Goal: Communication & Community: Answer question/provide support

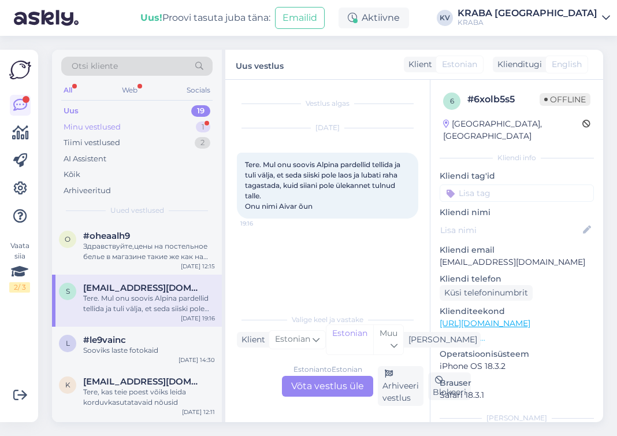
click at [134, 119] on div "Minu vestlused 1" at bounding box center [136, 127] width 151 height 16
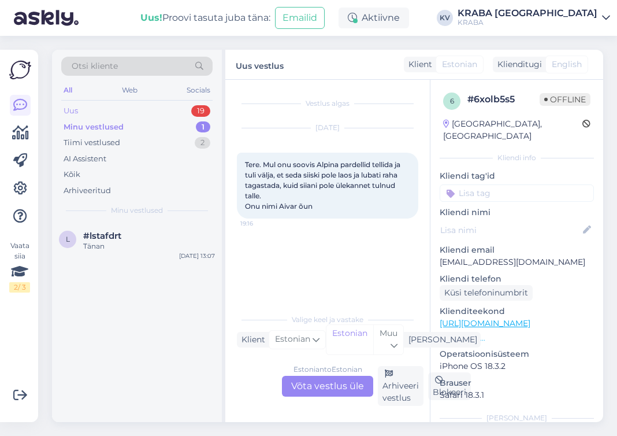
click at [84, 110] on div "Uus 19" at bounding box center [136, 111] width 151 height 16
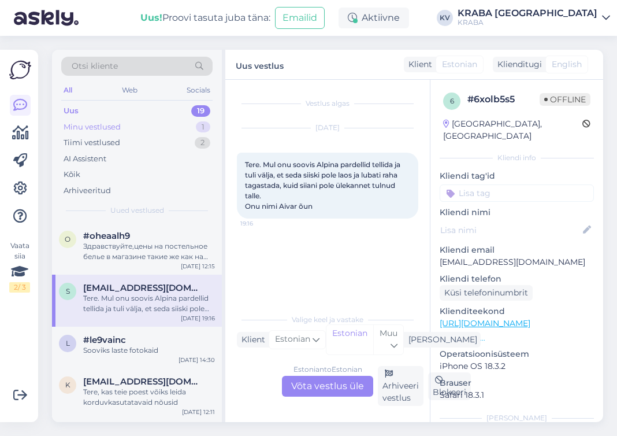
click at [79, 129] on div "Minu vestlused" at bounding box center [92, 127] width 57 height 12
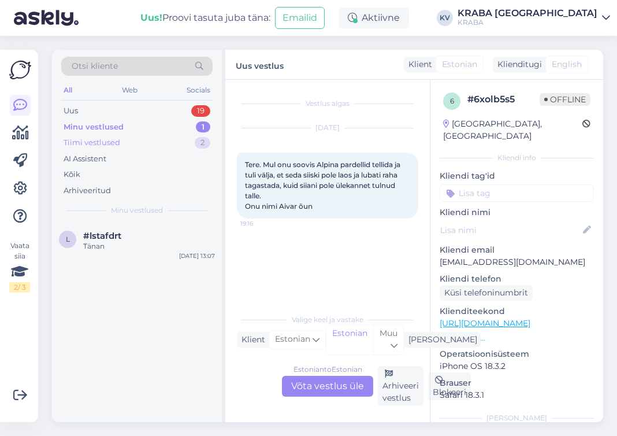
click at [94, 144] on div "Tiimi vestlused" at bounding box center [92, 143] width 57 height 12
click at [87, 125] on div "Minu vestlused" at bounding box center [92, 127] width 57 height 12
click at [92, 143] on div "Tiimi vestlused" at bounding box center [92, 143] width 57 height 12
click at [140, 251] on div "p #p5cvnlsh ei tea [DATE] 13:44" at bounding box center [137, 243] width 170 height 42
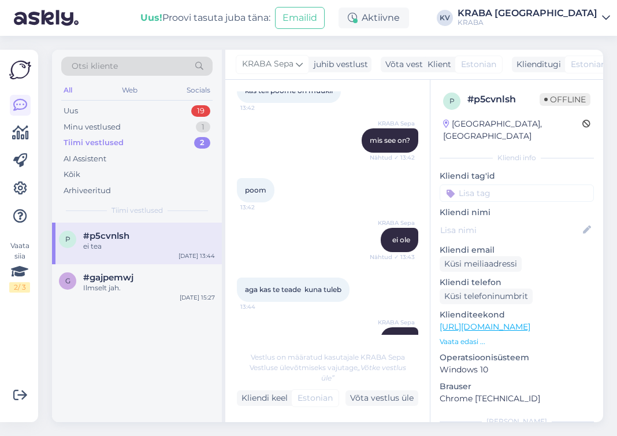
scroll to position [203, 0]
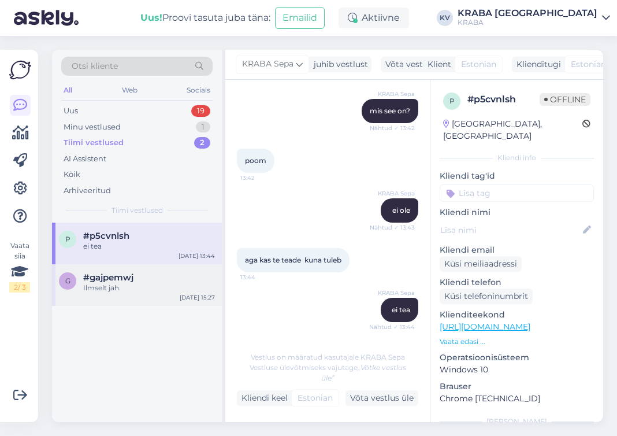
click at [117, 285] on div "Ilmselt jah." at bounding box center [149, 287] width 132 height 10
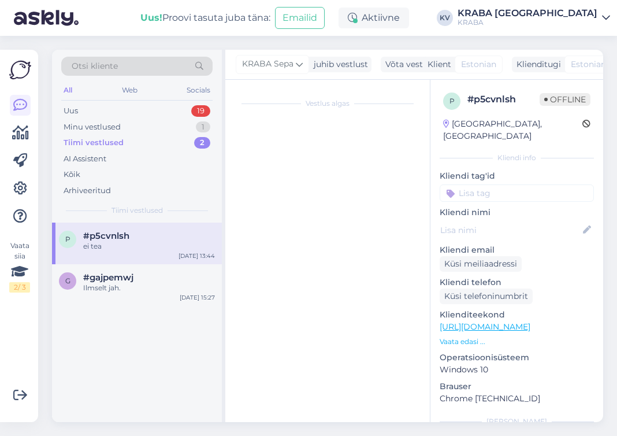
scroll to position [4, 0]
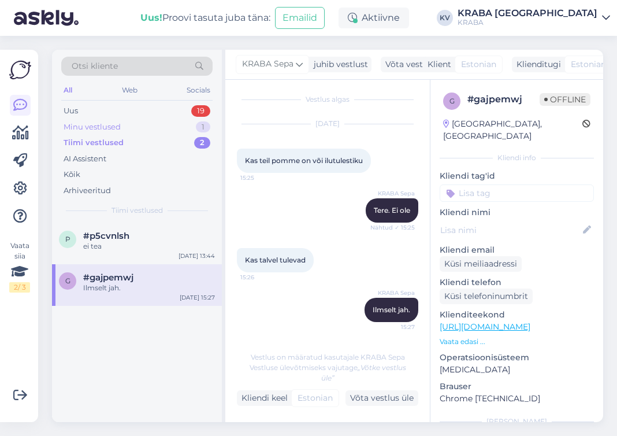
click at [103, 126] on div "Minu vestlused" at bounding box center [92, 127] width 57 height 12
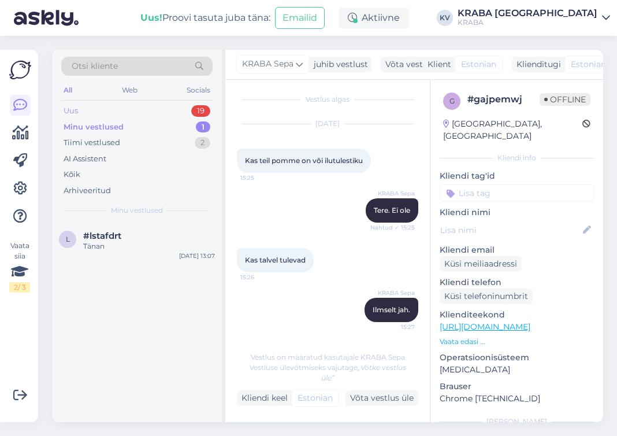
click at [104, 112] on div "Uus 19" at bounding box center [136, 111] width 151 height 16
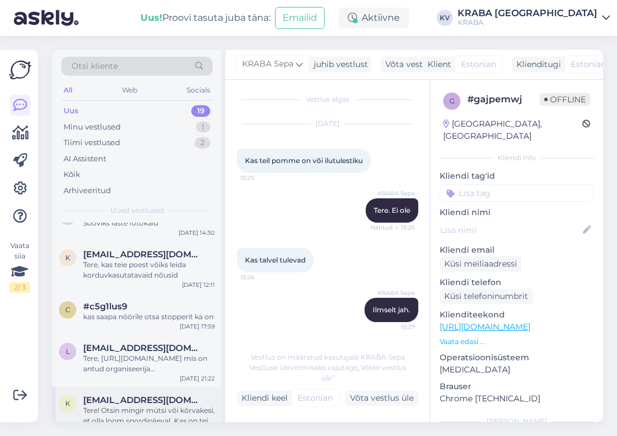
scroll to position [231, 0]
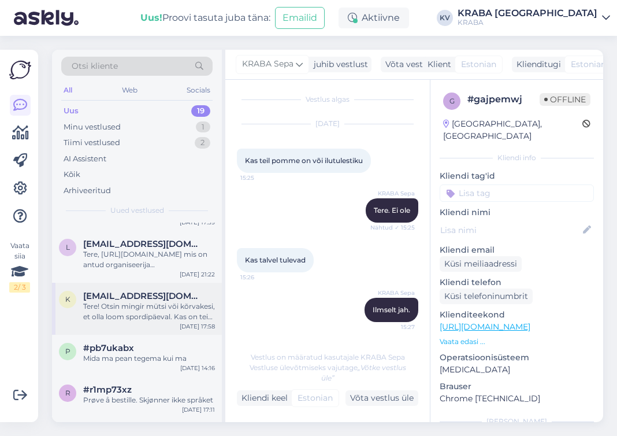
click at [166, 316] on div "Tere! Otsin mingir mütsi või kõrvakesi, et olla loom spordipäeval. Kas on teie …" at bounding box center [149, 311] width 132 height 21
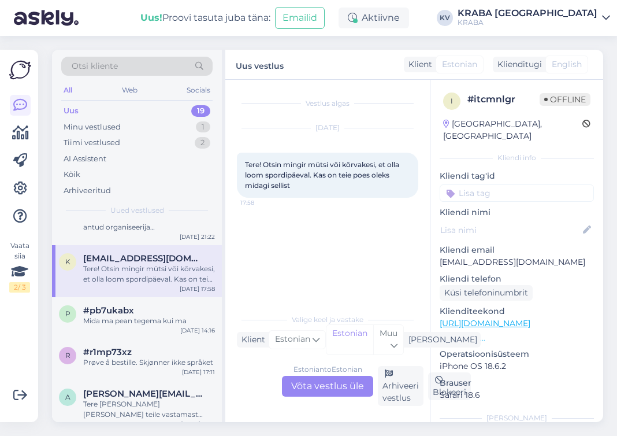
scroll to position [289, 0]
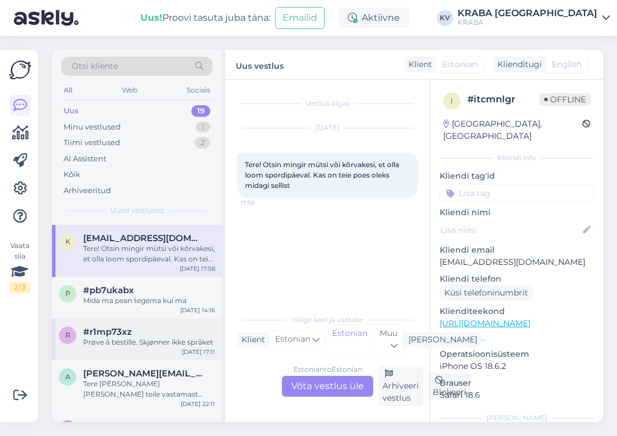
click at [160, 339] on div "Prøve å bestille. Skjønner ikke språket" at bounding box center [149, 342] width 132 height 10
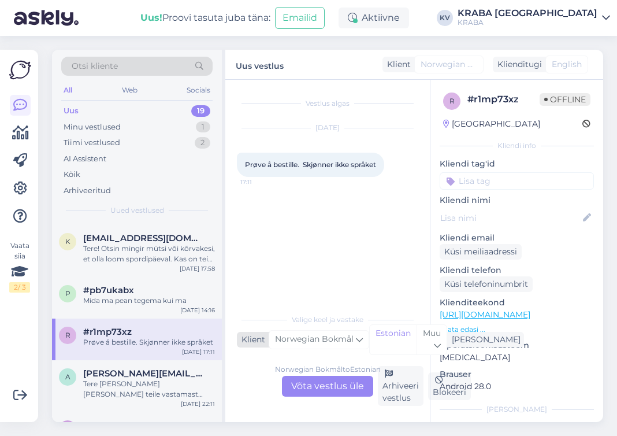
click at [343, 338] on span "Norwegian Bokmål" at bounding box center [314, 339] width 79 height 13
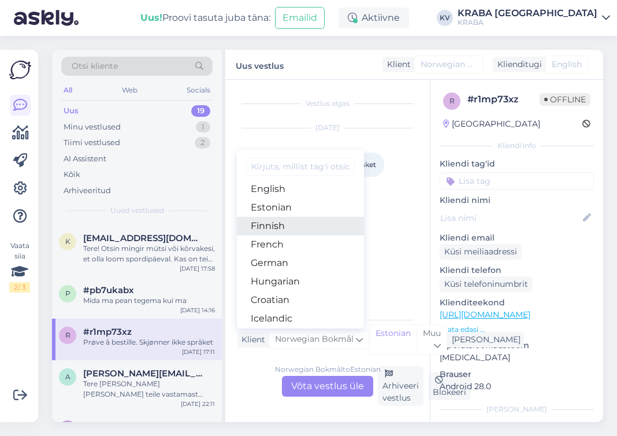
scroll to position [116, 0]
click at [274, 221] on link "Estonian" at bounding box center [300, 225] width 127 height 18
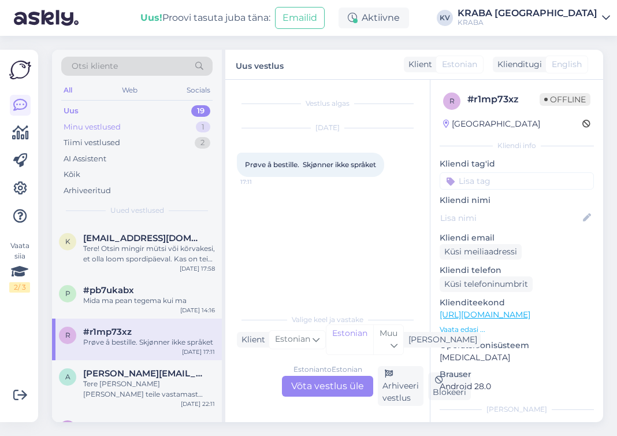
click at [75, 130] on div "Minu vestlused" at bounding box center [92, 127] width 57 height 12
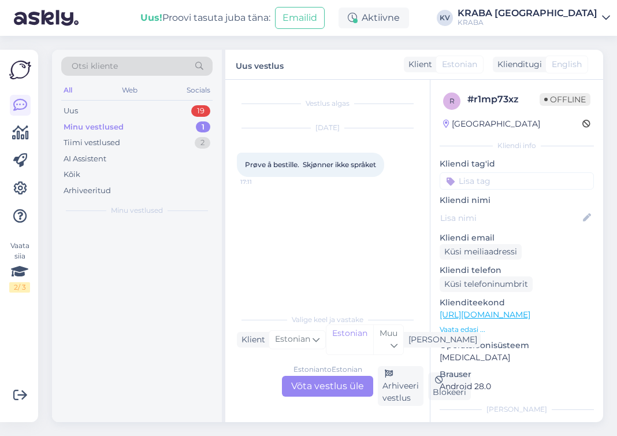
scroll to position [0, 0]
